Goal: Task Accomplishment & Management: Manage account settings

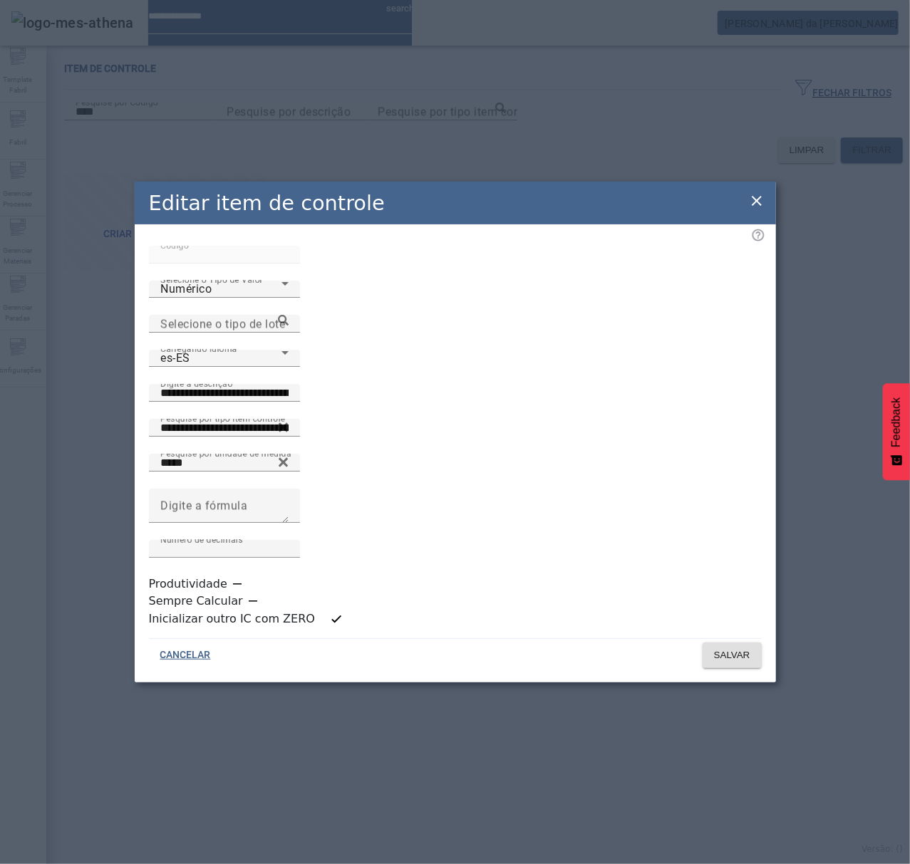
click at [765, 224] on div "Editar item de controle" at bounding box center [455, 203] width 641 height 43
click at [761, 209] on icon at bounding box center [756, 200] width 17 height 17
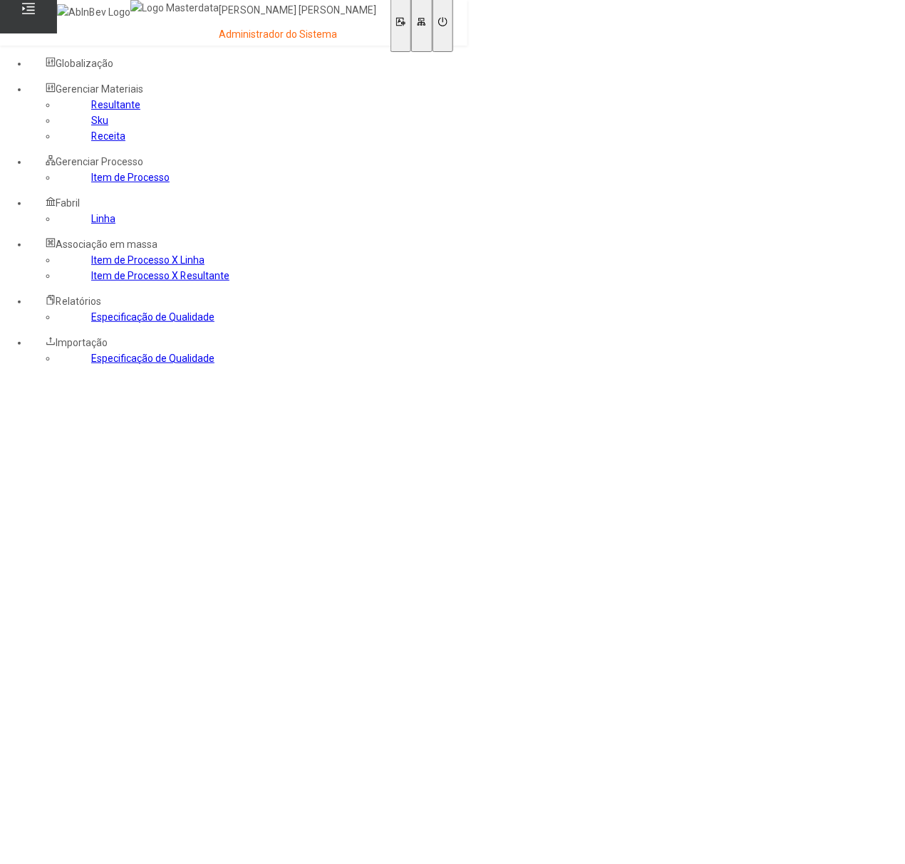
click at [91, 183] on link "Item de Processo" at bounding box center [130, 177] width 78 height 11
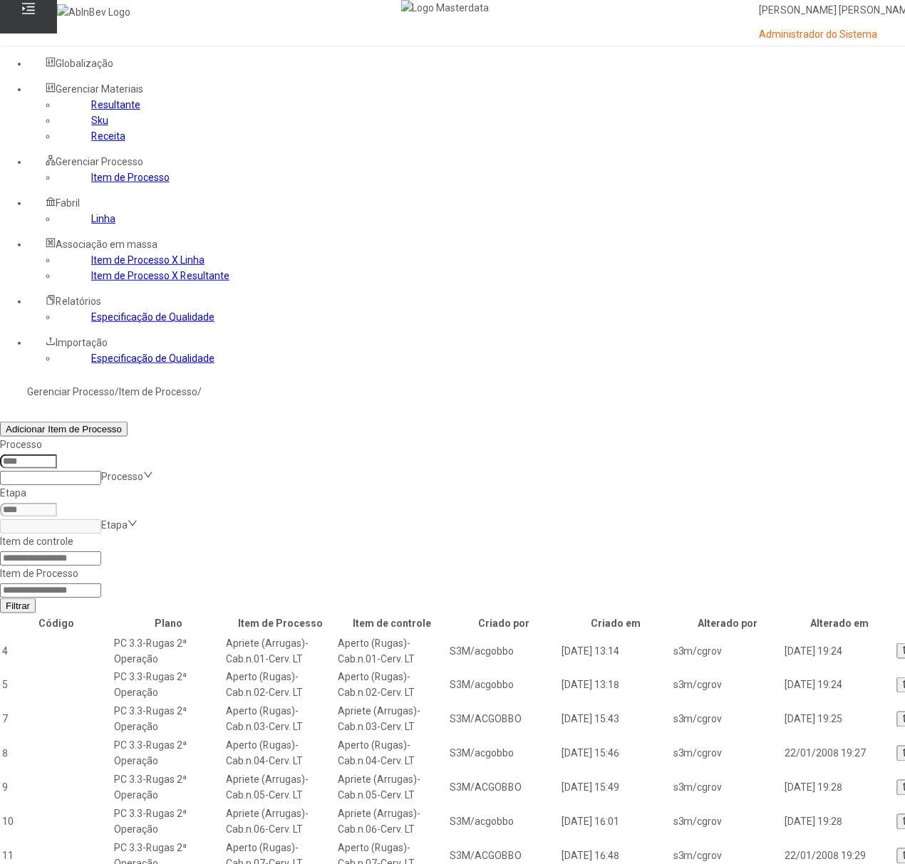
click at [101, 583] on input at bounding box center [50, 590] width 101 height 14
type input "*****"
click at [0, 598] on button "Filtrar" at bounding box center [18, 605] width 36 height 15
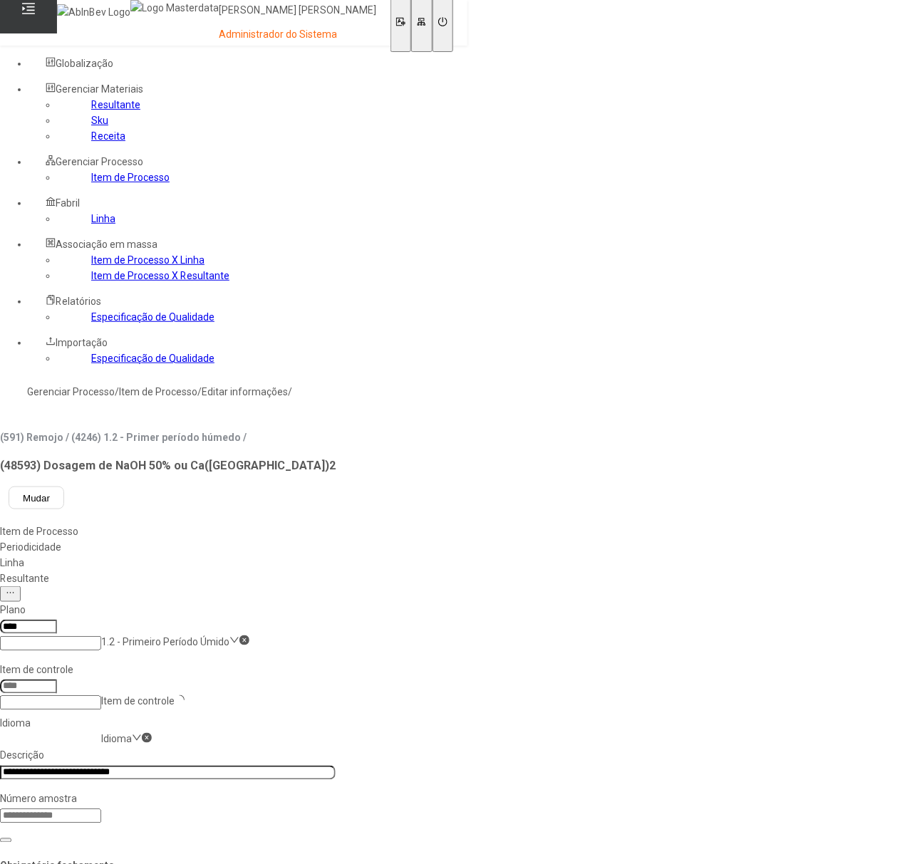
type input "*****"
click at [447, 20] on icon at bounding box center [442, 21] width 9 height 9
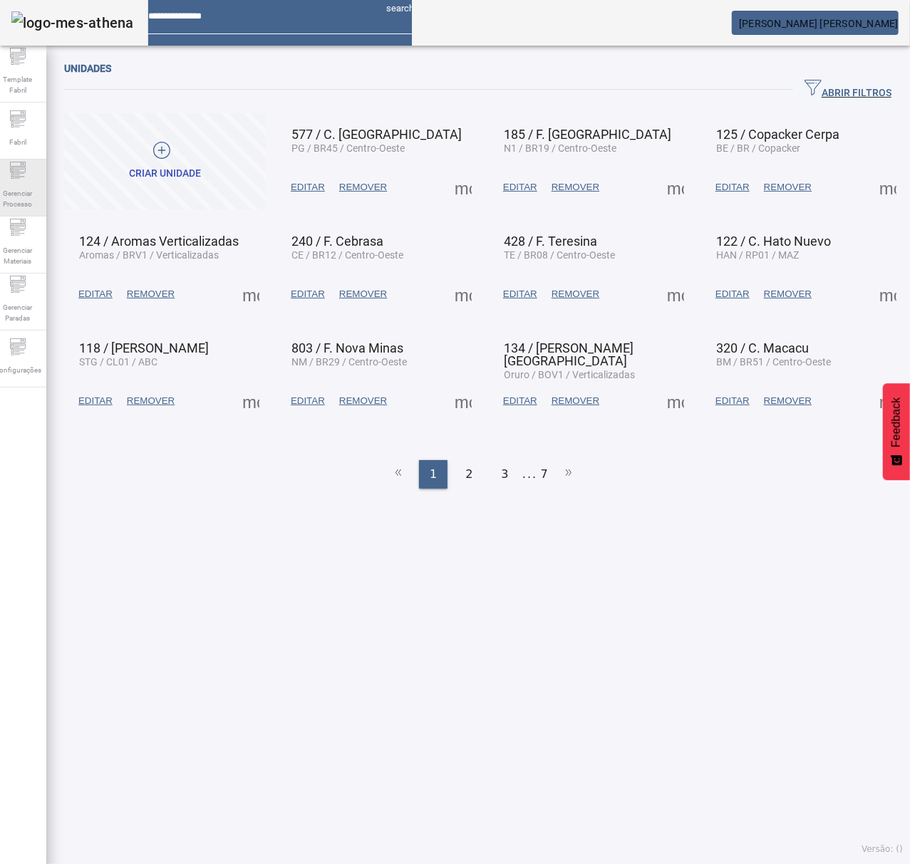
click at [6, 177] on div "Gerenciar Processo" at bounding box center [17, 188] width 57 height 57
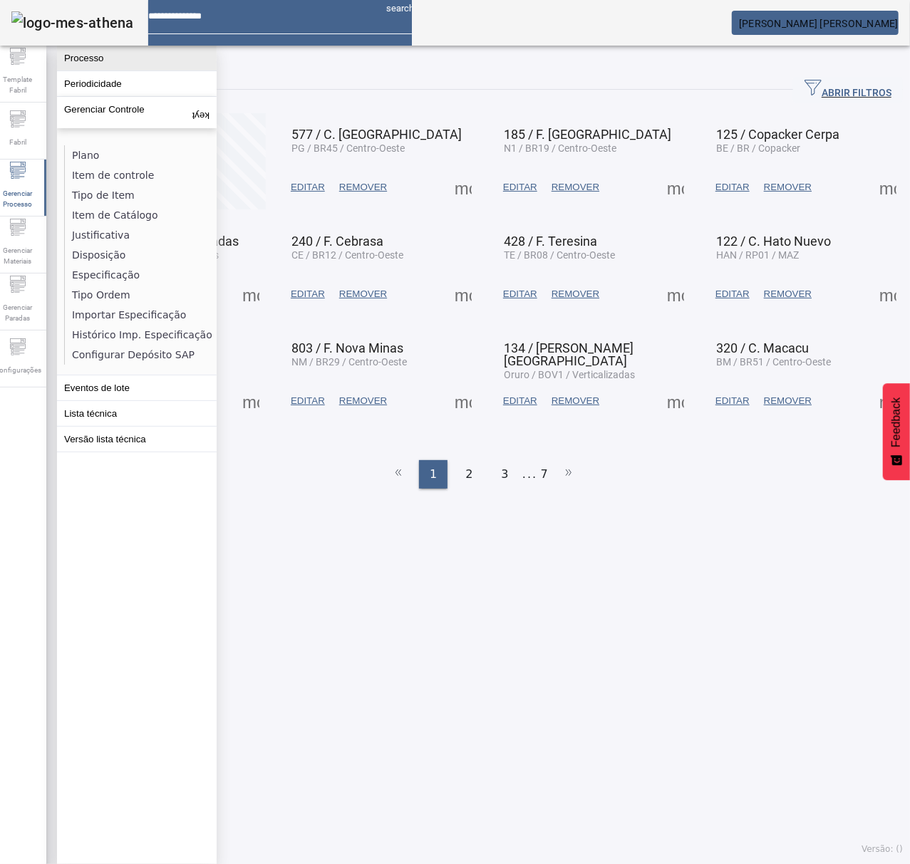
click at [103, 64] on button "Processo" at bounding box center [137, 58] width 160 height 25
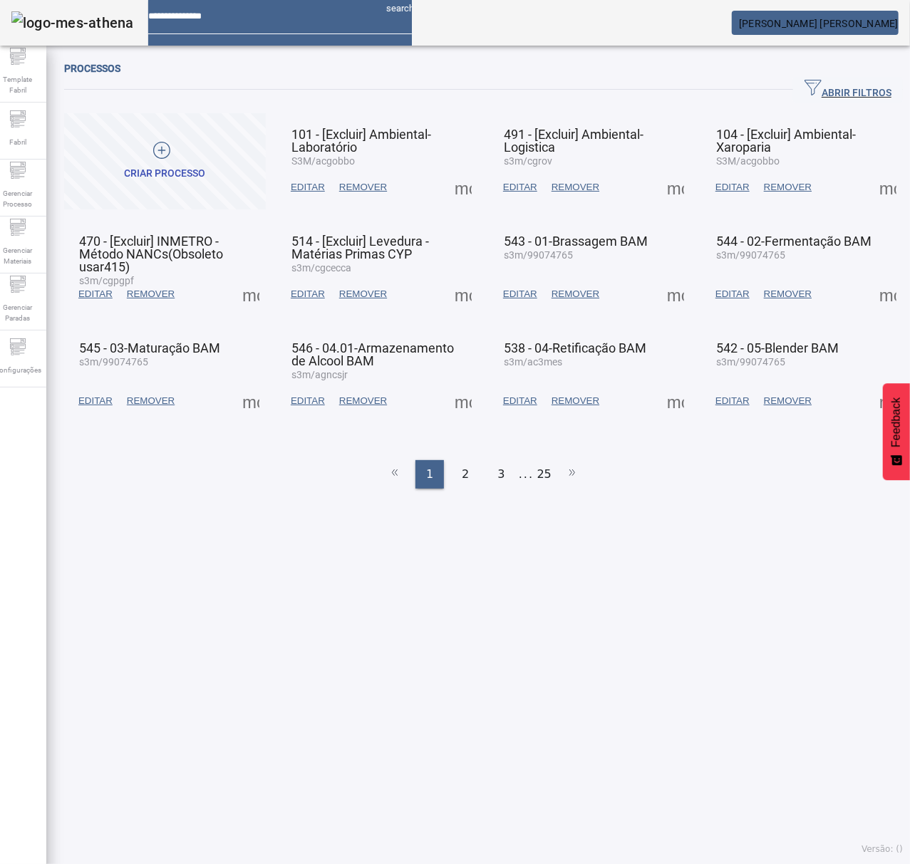
click at [806, 19] on span "[PERSON_NAME]" at bounding box center [819, 23] width 160 height 11
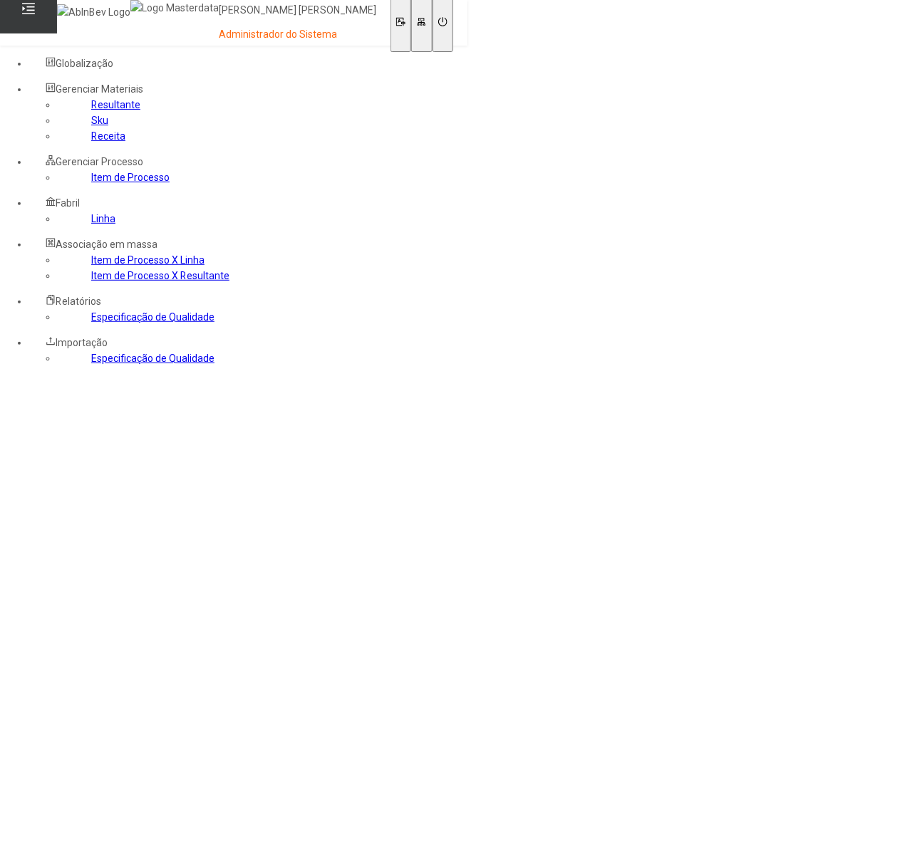
drag, startPoint x: 78, startPoint y: 262, endPoint x: 125, endPoint y: 271, distance: 48.5
click at [91, 183] on link "Item de Processo" at bounding box center [130, 177] width 78 height 11
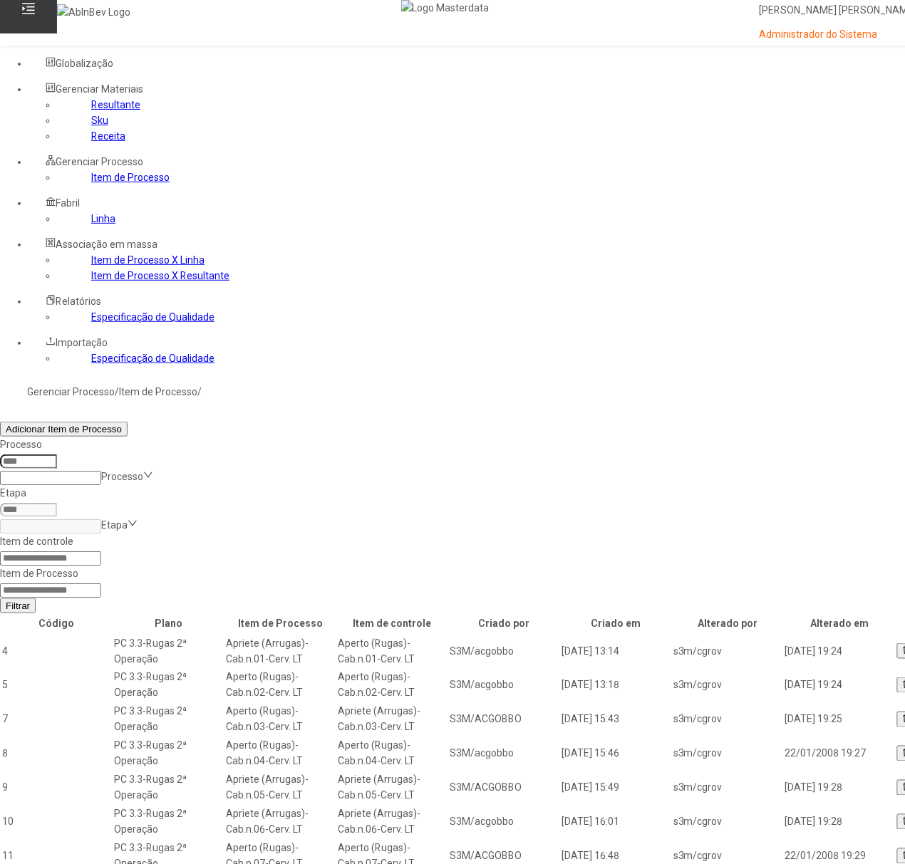
click at [101, 583] on input at bounding box center [50, 590] width 101 height 14
type input "*****"
click at [0, 598] on button "Filtrar" at bounding box center [18, 605] width 36 height 15
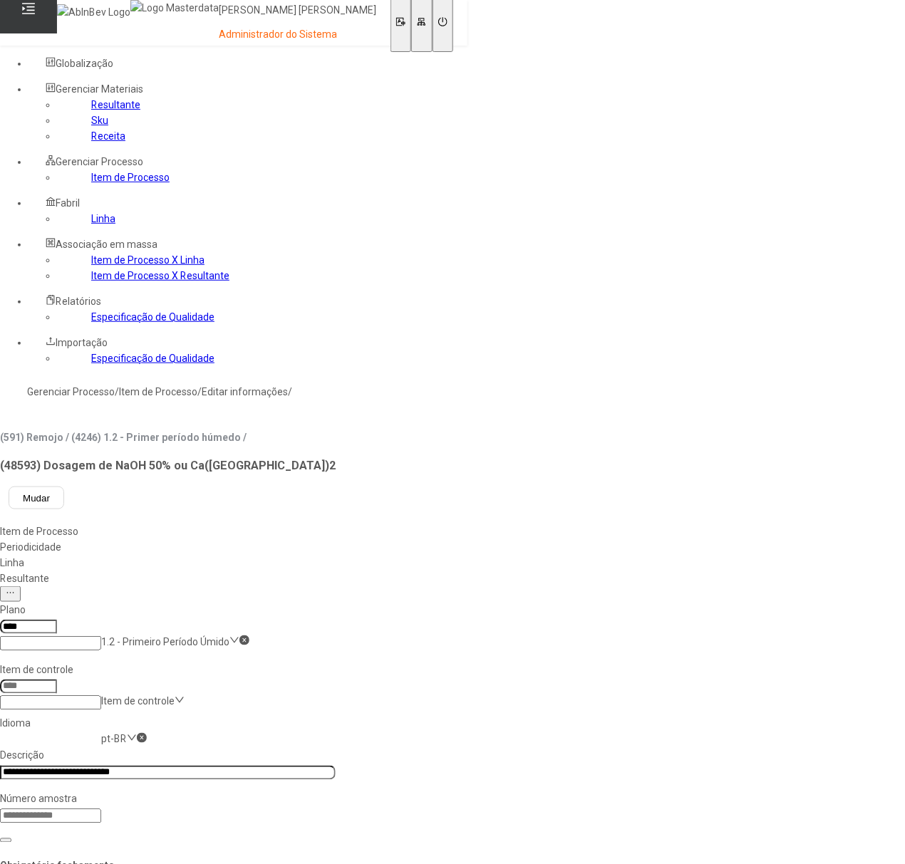
type input "*****"
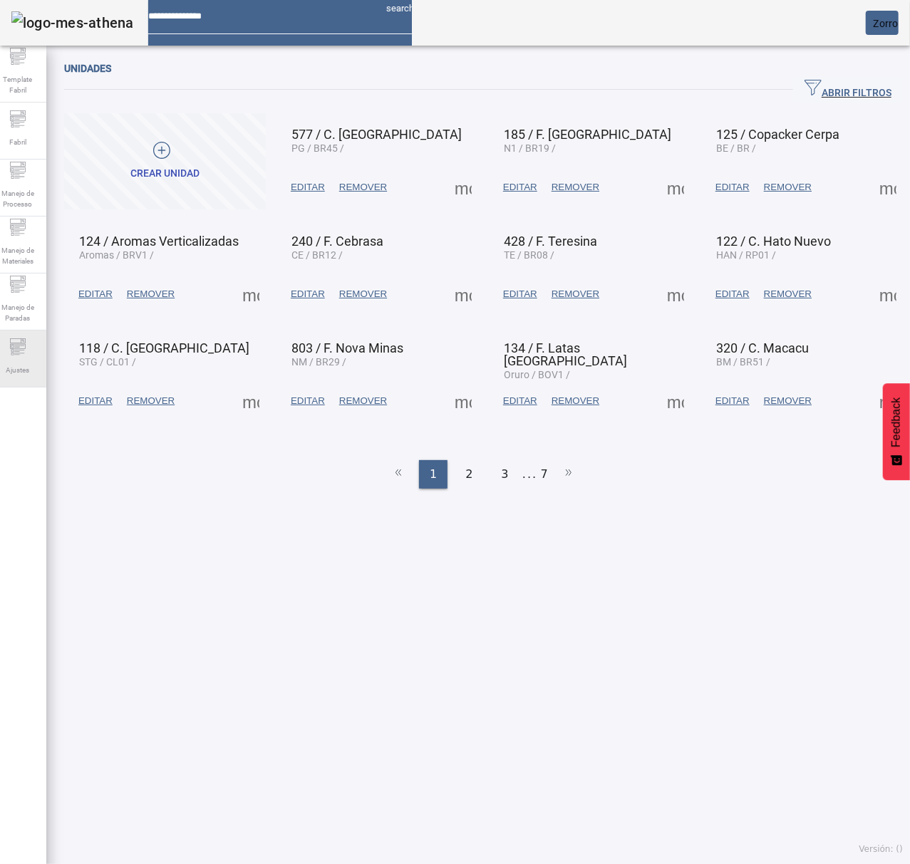
click at [46, 360] on div "Ajustes" at bounding box center [17, 358] width 57 height 57
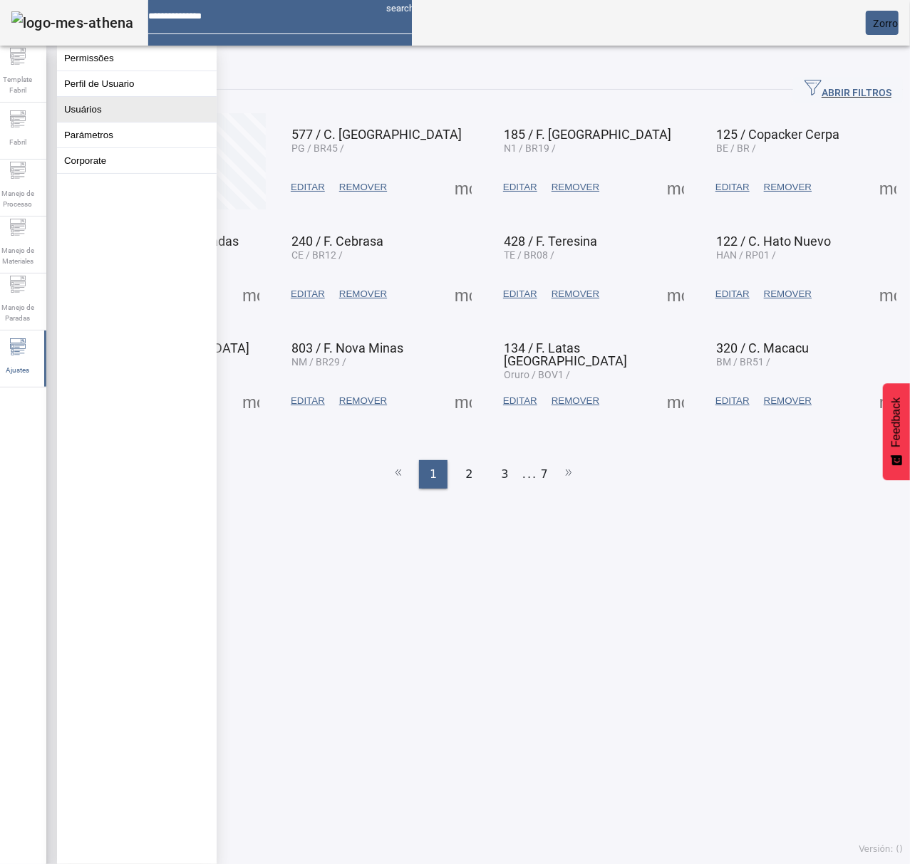
click at [105, 122] on button "Usuários" at bounding box center [137, 109] width 160 height 25
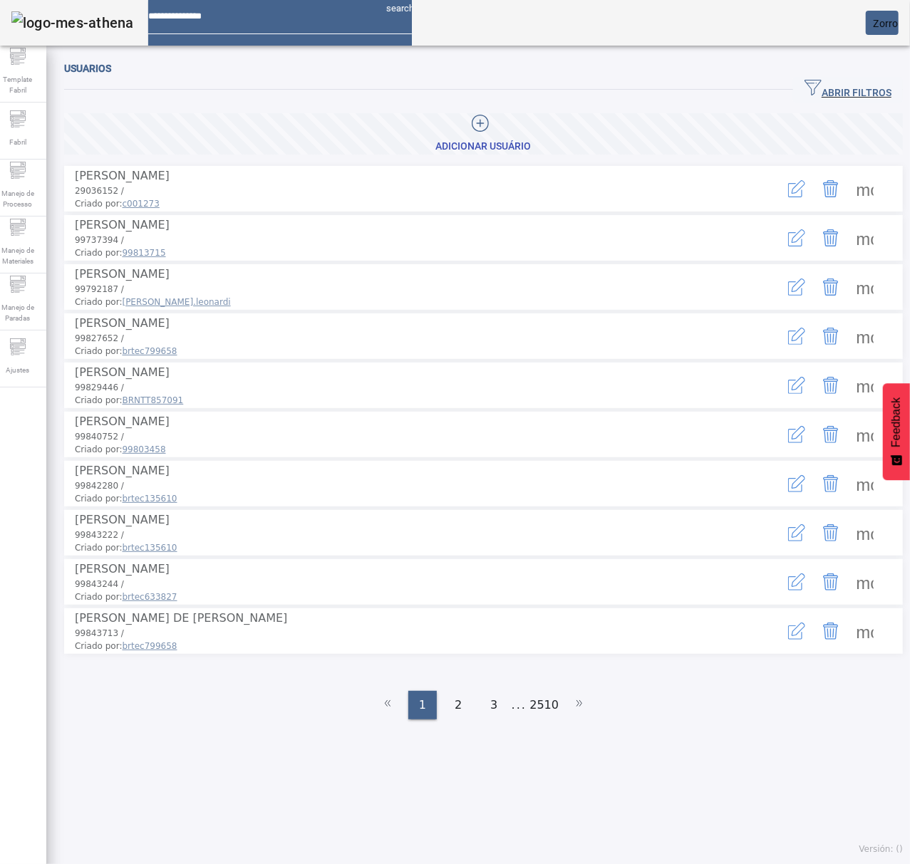
click at [830, 83] on span "ABRIR FILTROS" at bounding box center [847, 89] width 87 height 21
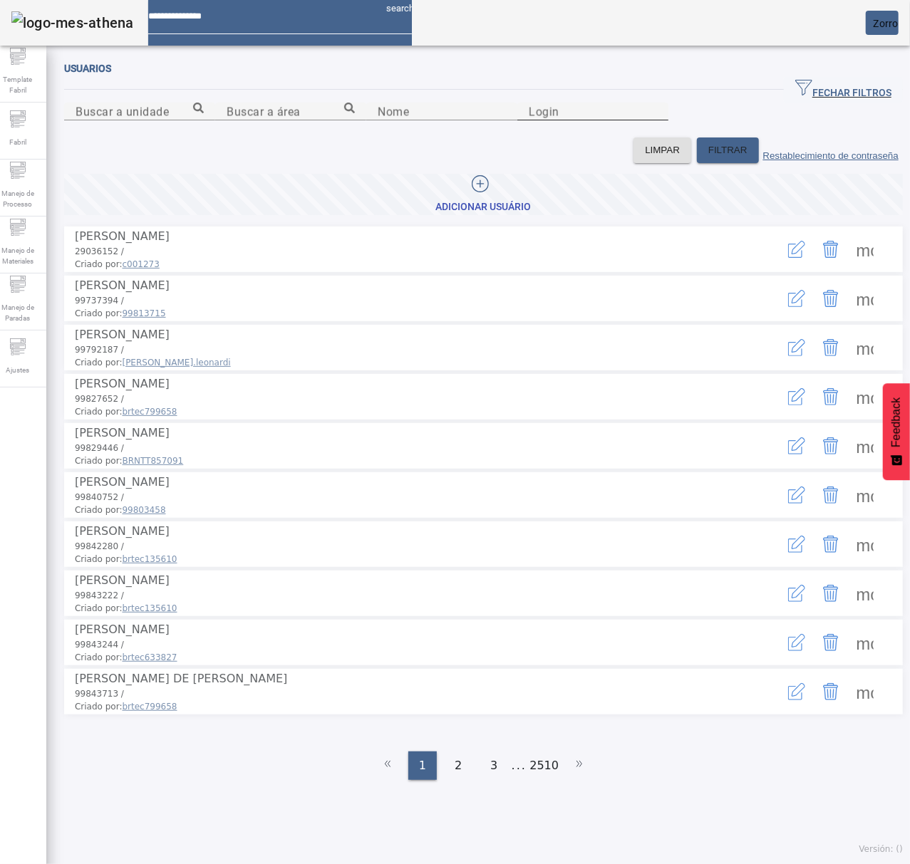
drag, startPoint x: 544, startPoint y: 172, endPoint x: 553, endPoint y: 172, distance: 9.3
click at [553, 120] on div "Login" at bounding box center [592, 112] width 128 height 18
type input "********"
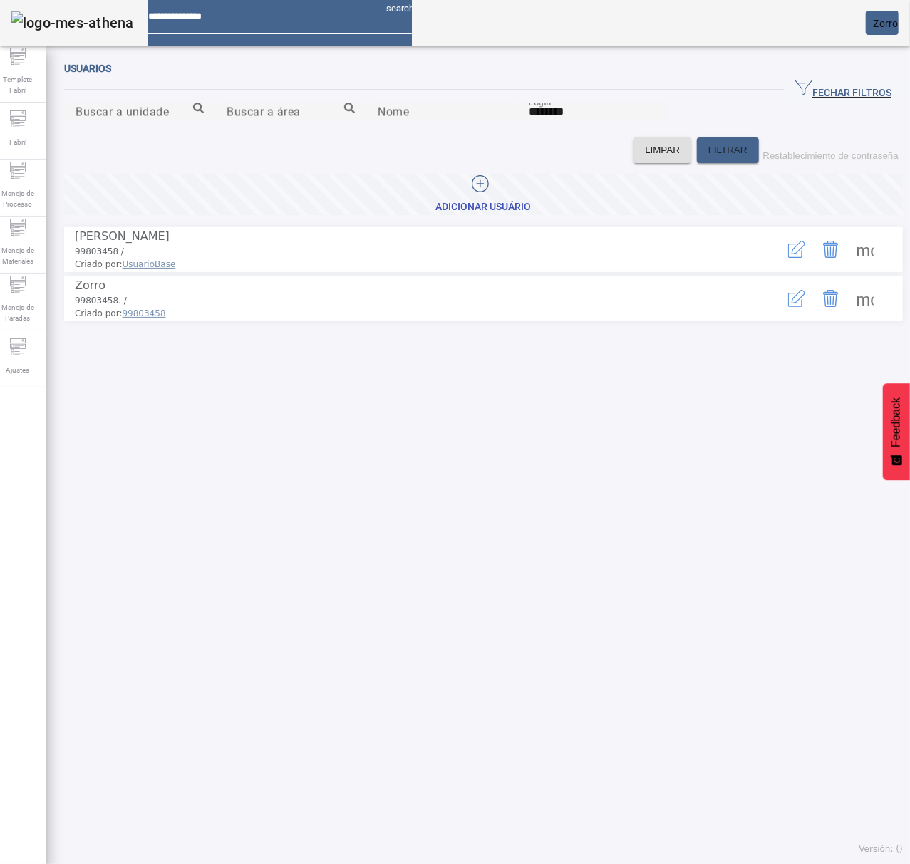
click at [779, 316] on button "button" at bounding box center [796, 298] width 34 height 34
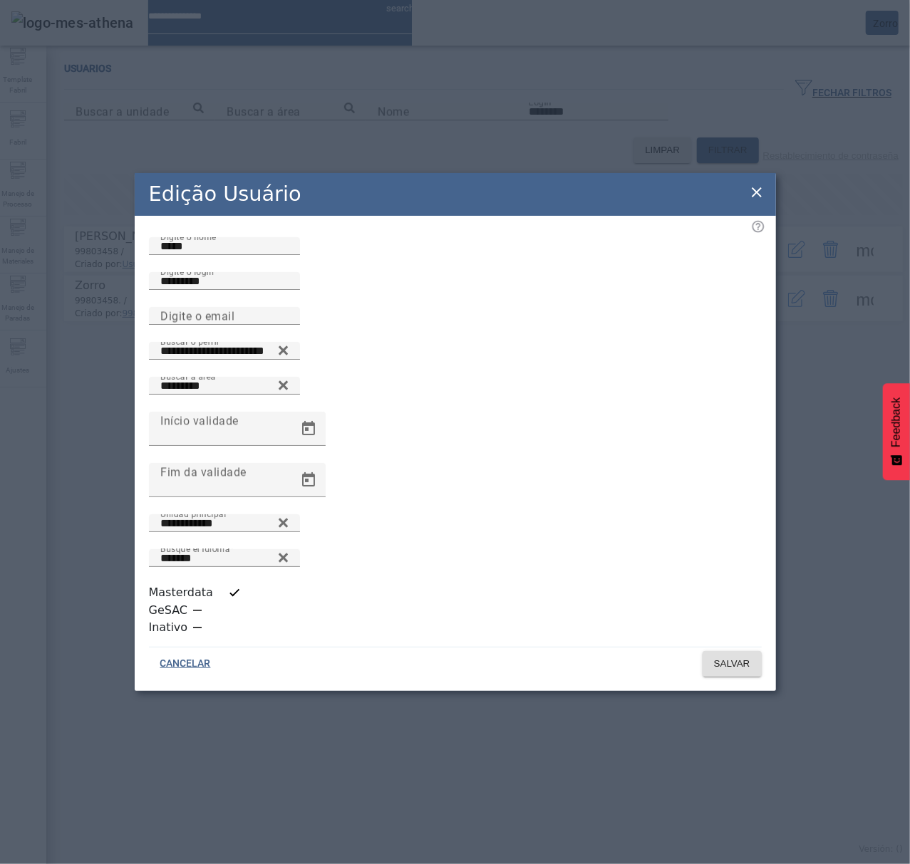
click at [756, 201] on icon at bounding box center [756, 192] width 17 height 17
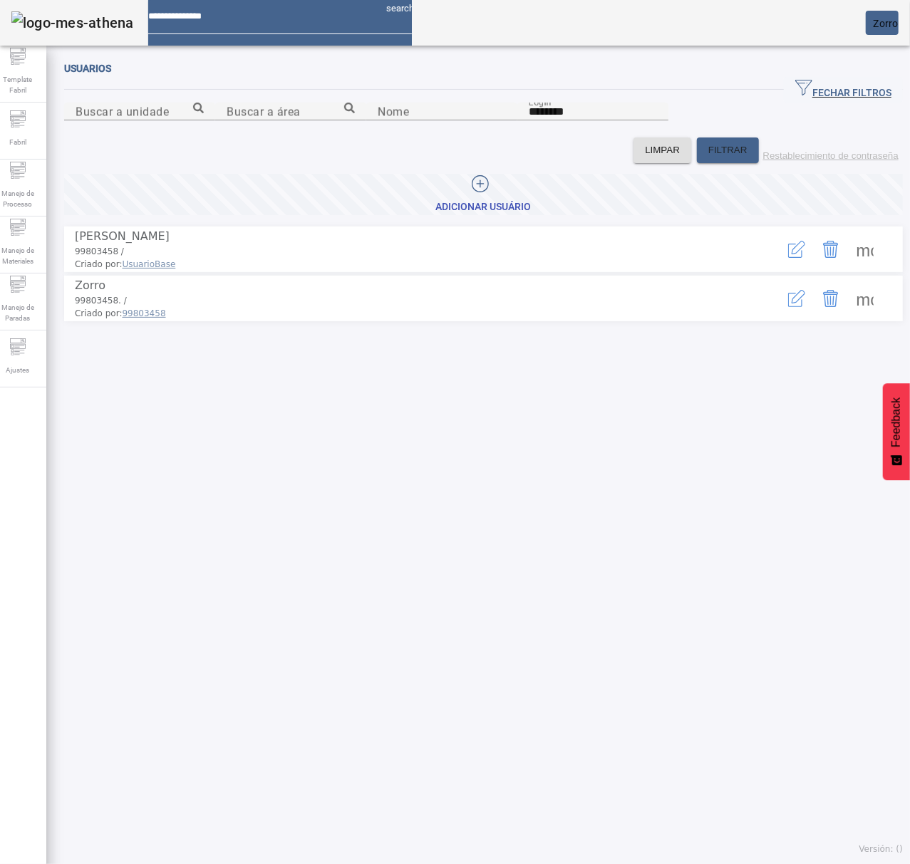
click at [848, 316] on span at bounding box center [865, 298] width 34 height 34
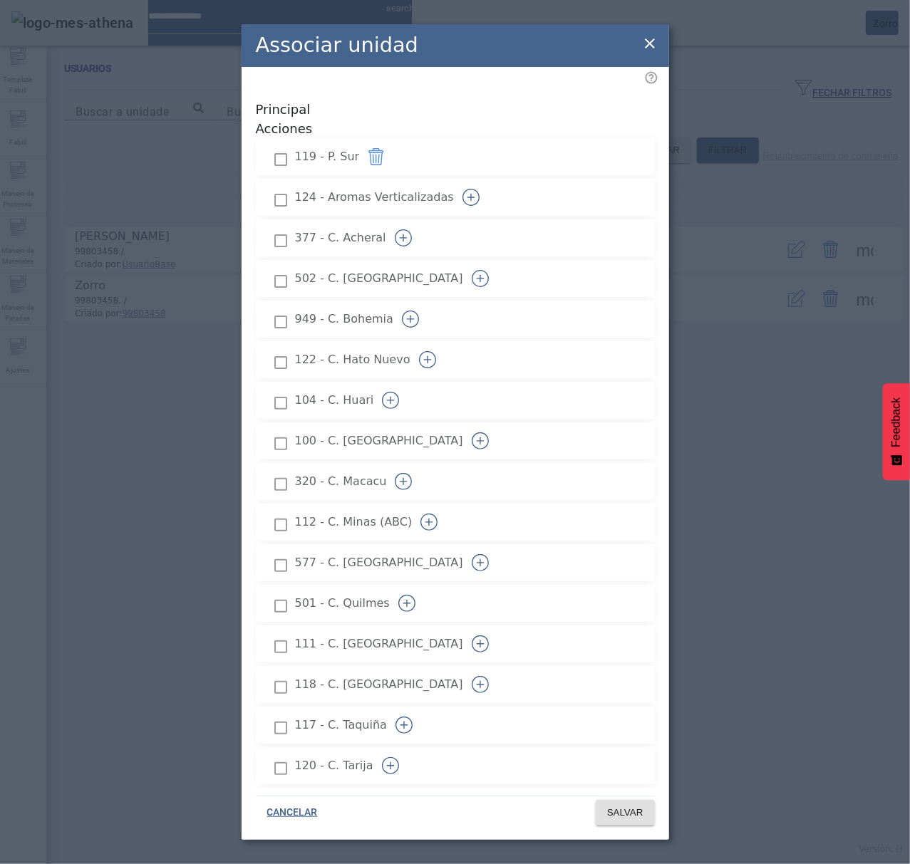
scroll to position [2012, 0]
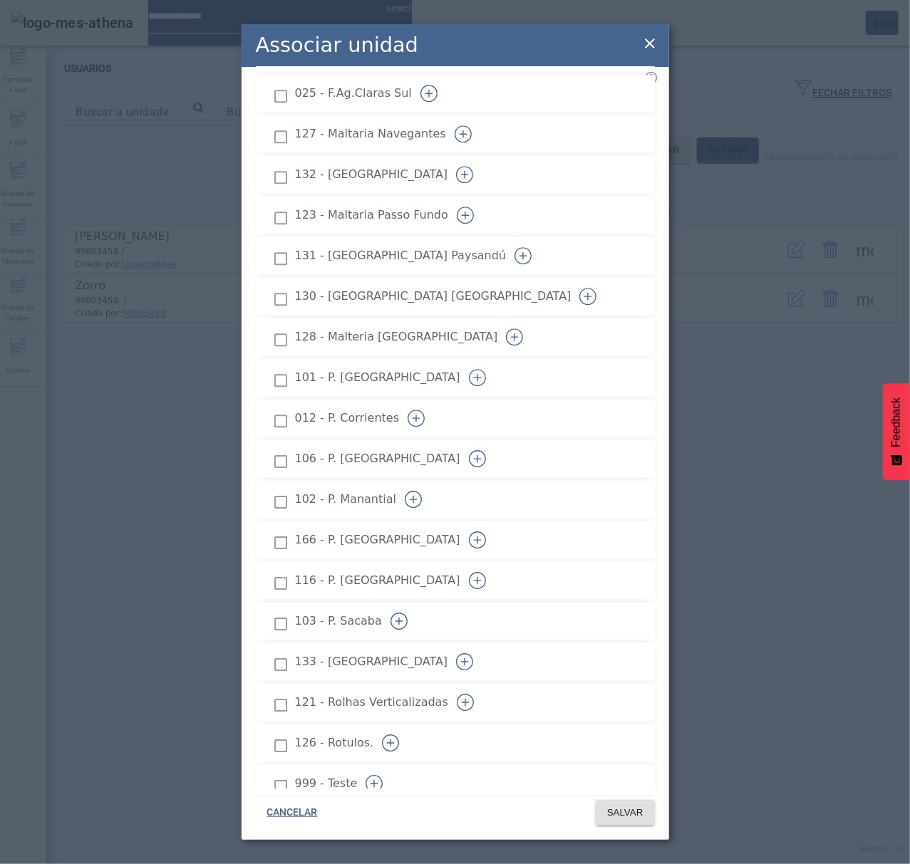
click at [481, 458] on icon "button" at bounding box center [477, 458] width 8 height 1
click at [610, 812] on span "SALVAR" at bounding box center [625, 813] width 36 height 14
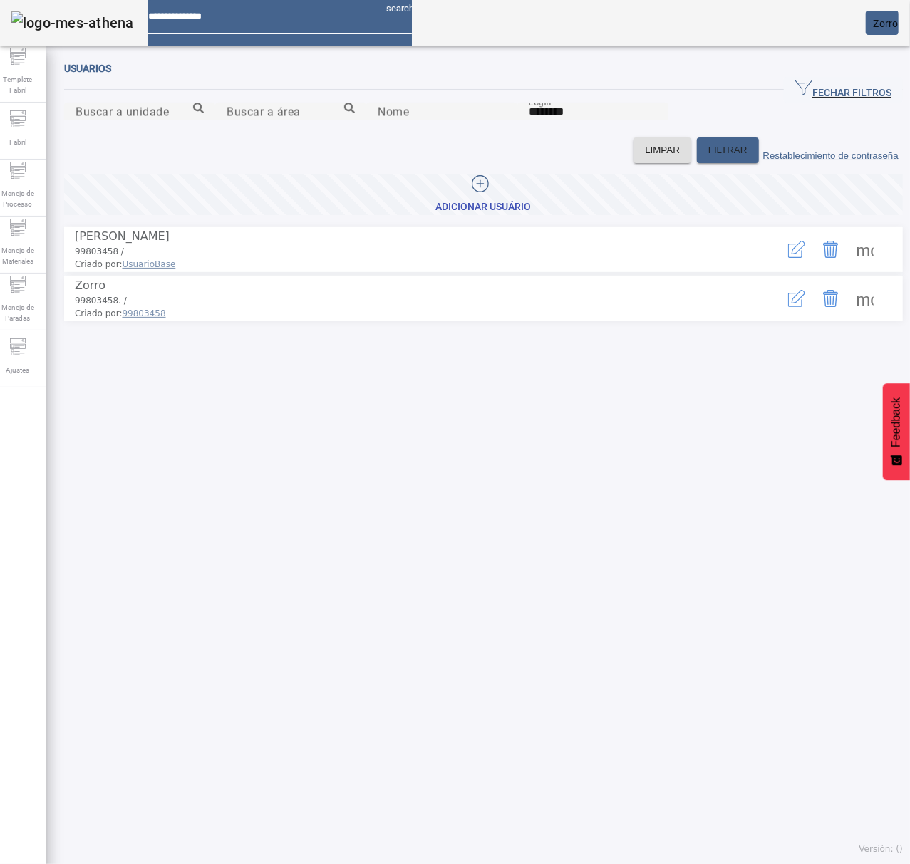
click at [848, 316] on span at bounding box center [865, 298] width 34 height 34
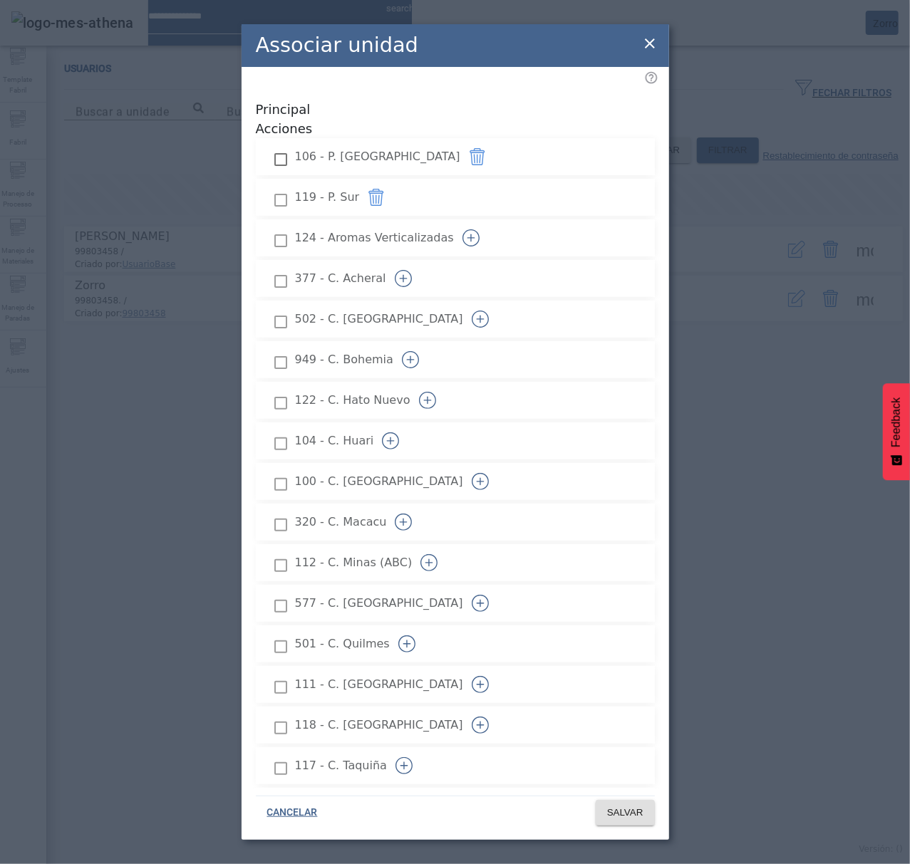
scroll to position [469, 0]
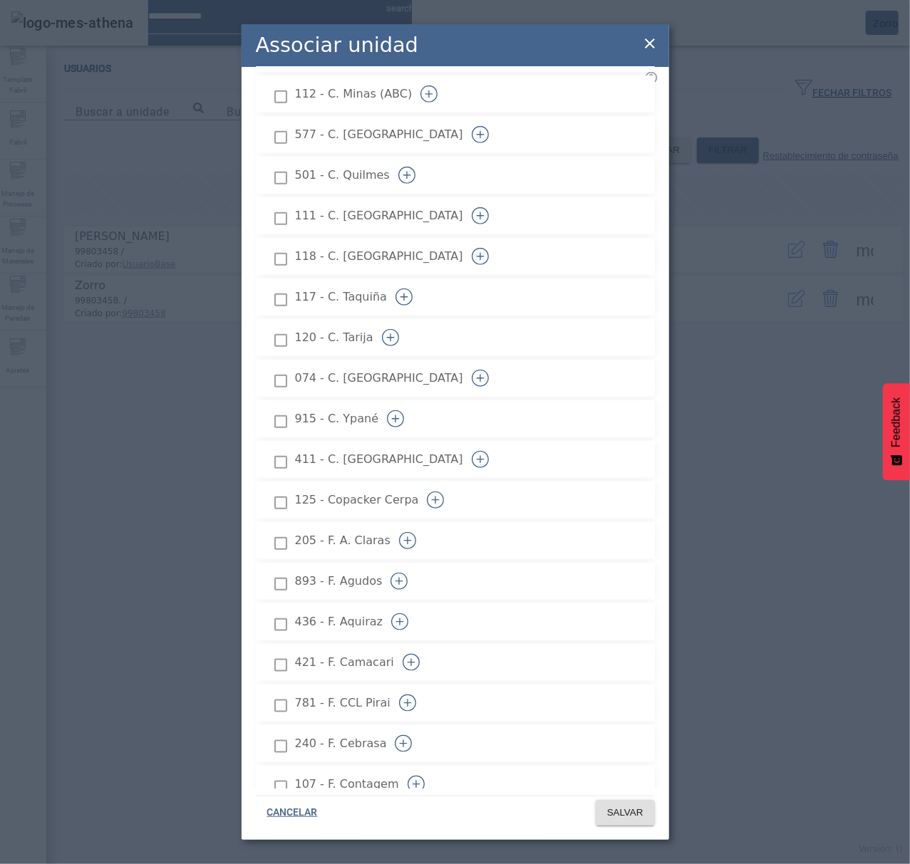
click at [489, 451] on icon "button" at bounding box center [480, 459] width 17 height 17
click at [615, 813] on span "SALVAR" at bounding box center [625, 813] width 36 height 14
